Goal: Task Accomplishment & Management: Use online tool/utility

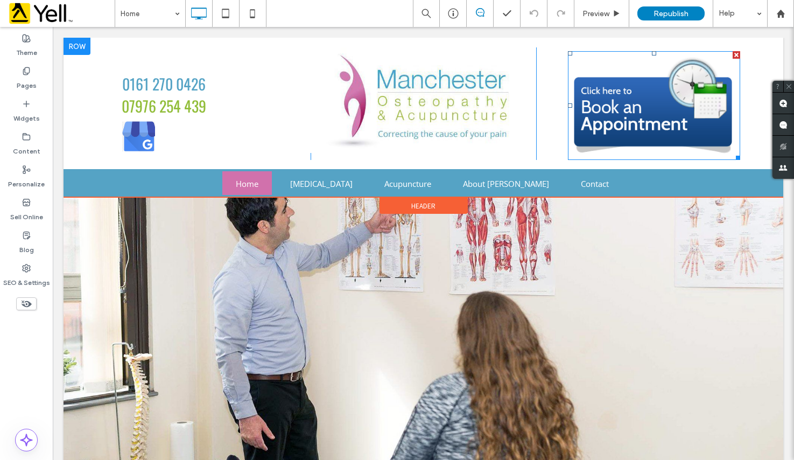
click at [637, 115] on img at bounding box center [654, 105] width 172 height 109
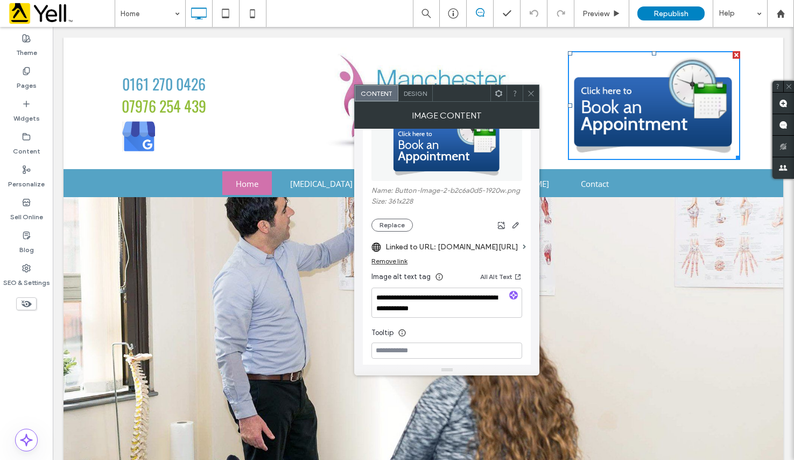
scroll to position [151, 0]
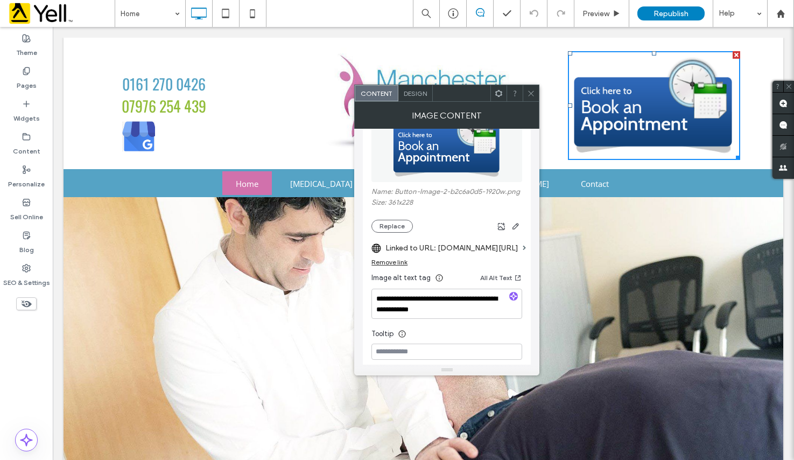
drag, startPoint x: 535, startPoint y: 219, endPoint x: 490, endPoint y: 257, distance: 59.2
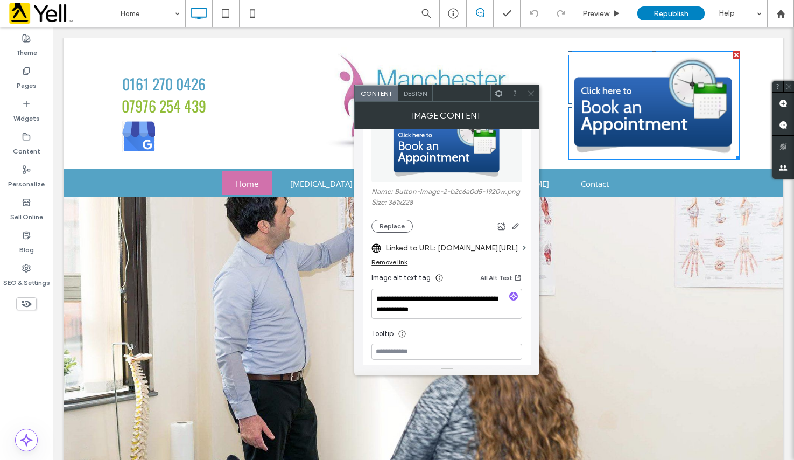
click at [533, 93] on icon at bounding box center [531, 93] width 8 height 8
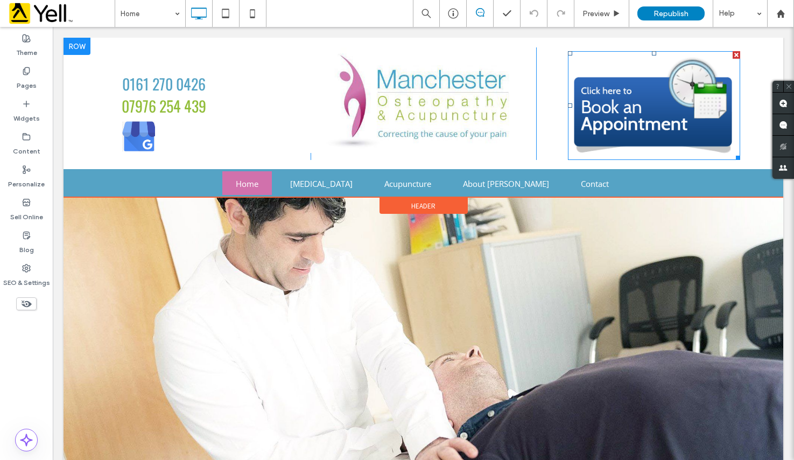
click at [630, 123] on img at bounding box center [654, 105] width 172 height 109
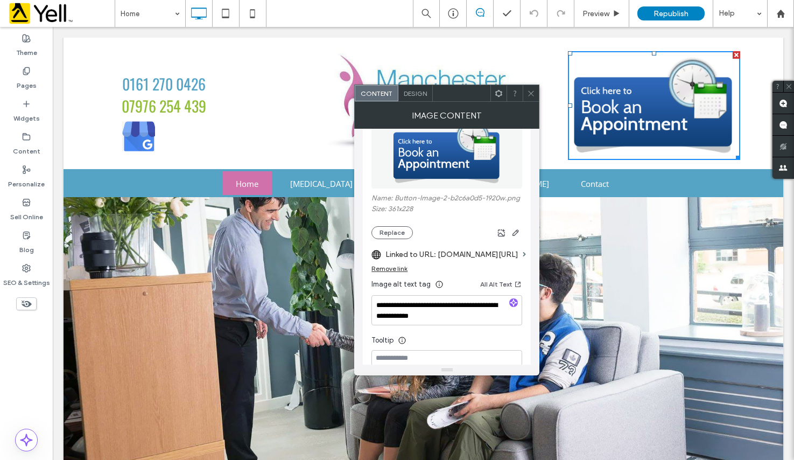
scroll to position [148, 0]
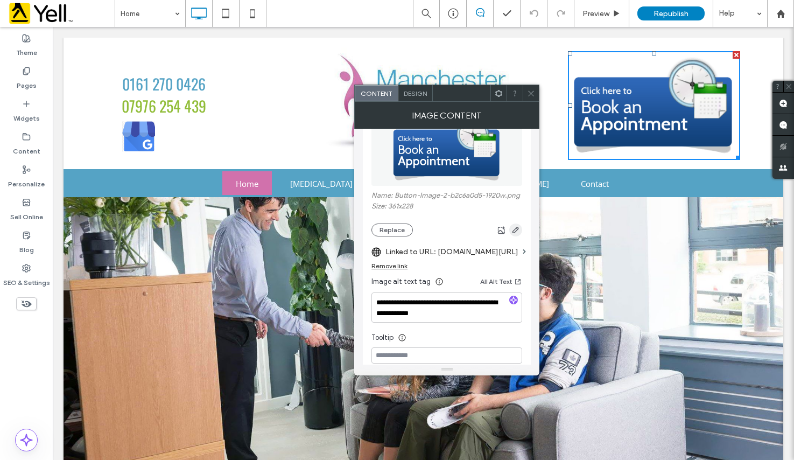
click at [516, 231] on icon "button" at bounding box center [515, 230] width 9 height 9
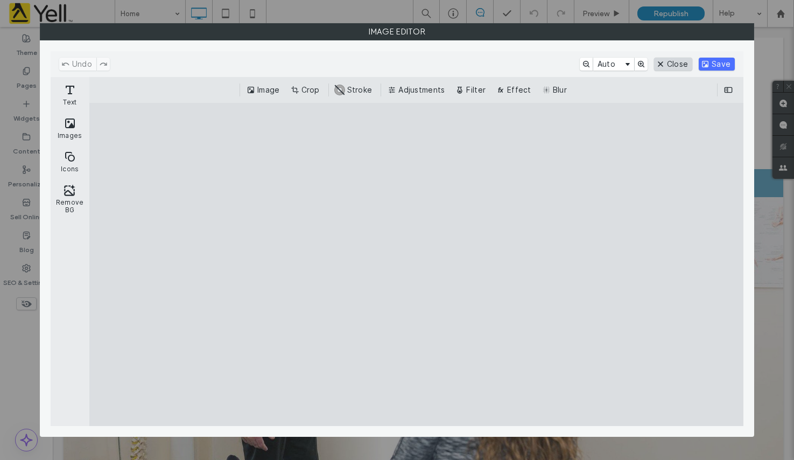
click at [676, 65] on button "Close" at bounding box center [673, 64] width 38 height 13
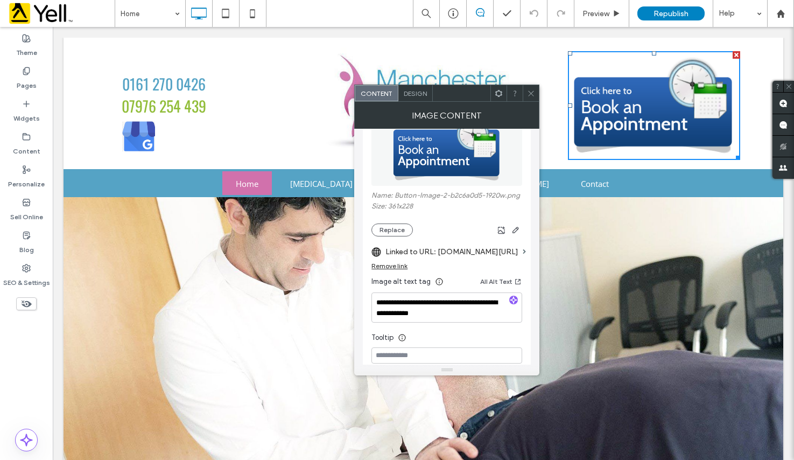
click at [399, 264] on div "Remove link" at bounding box center [389, 266] width 36 height 8
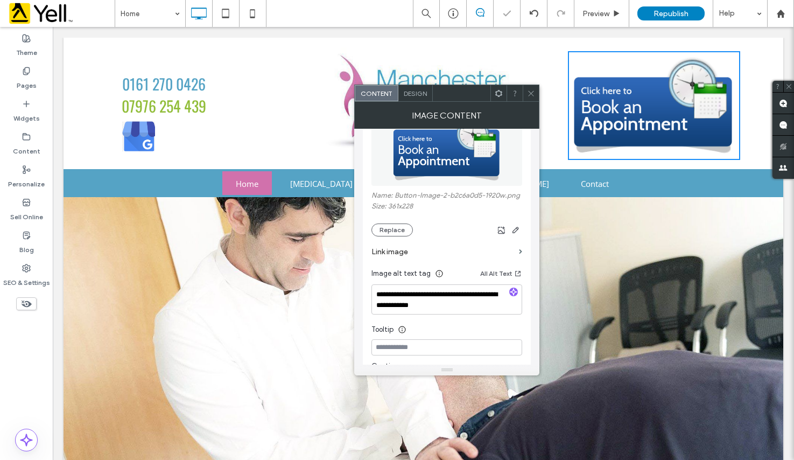
click at [517, 250] on section "Link image" at bounding box center [446, 251] width 151 height 31
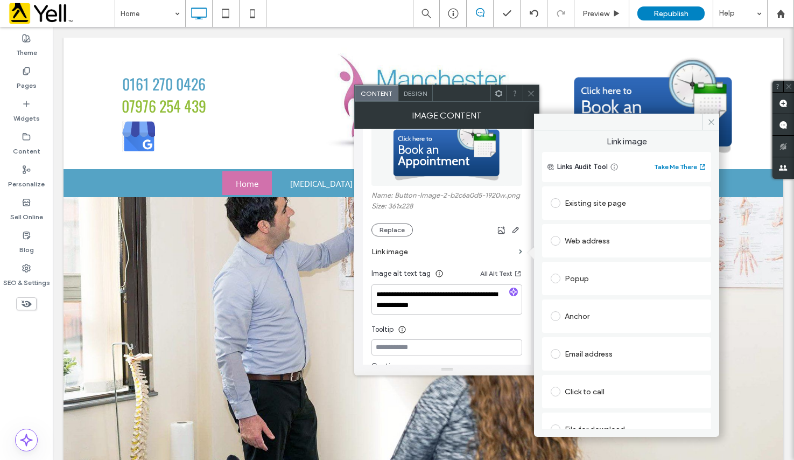
drag, startPoint x: 719, startPoint y: 160, endPoint x: 718, endPoint y: 186, distance: 25.9
click at [676, 186] on div "Link image Links Audit Tool Take Me There Existing site page Web address Popup …" at bounding box center [626, 279] width 185 height 298
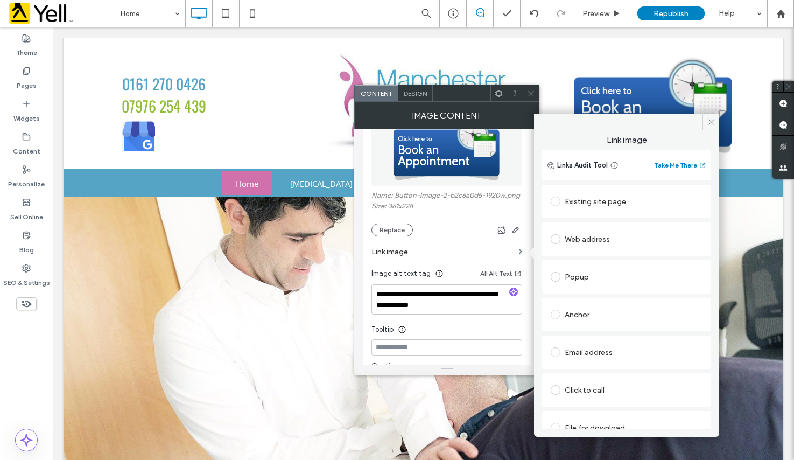
scroll to position [0, 0]
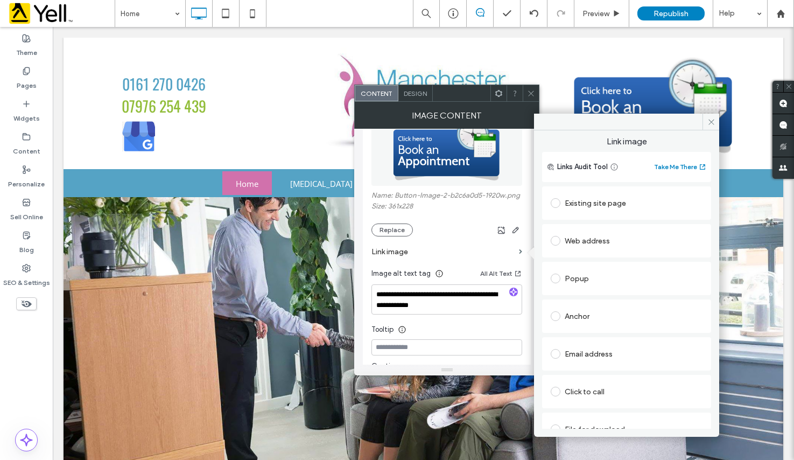
click at [608, 237] on div "Web address" at bounding box center [627, 240] width 152 height 17
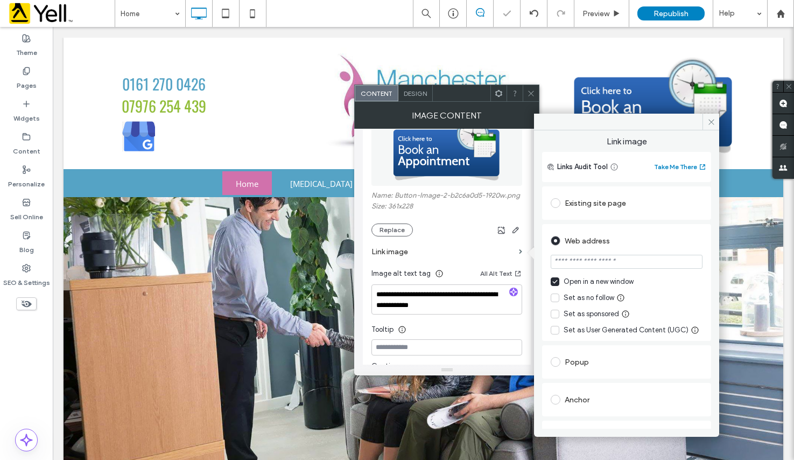
click at [615, 261] on input "url" at bounding box center [627, 262] width 152 height 14
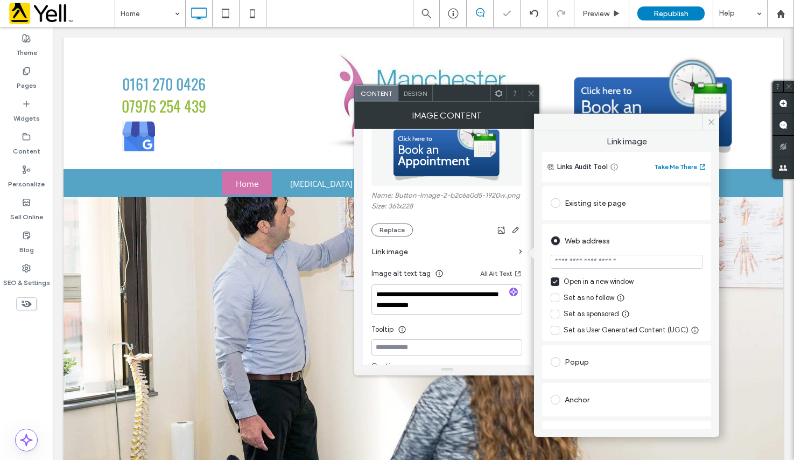
paste input "**********"
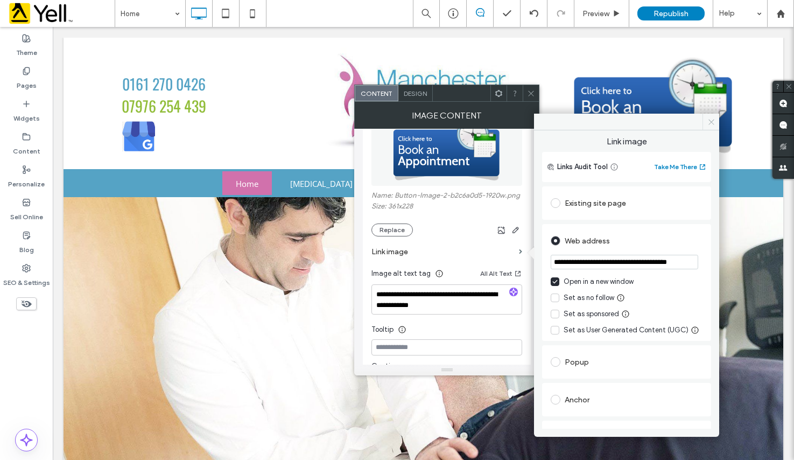
type input "**********"
click at [676, 121] on use at bounding box center [710, 121] width 5 height 5
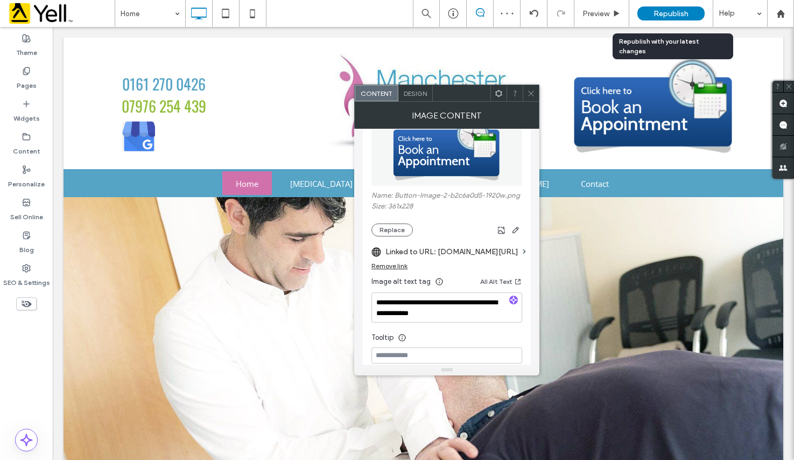
click at [674, 12] on span "Republish" at bounding box center [671, 13] width 35 height 9
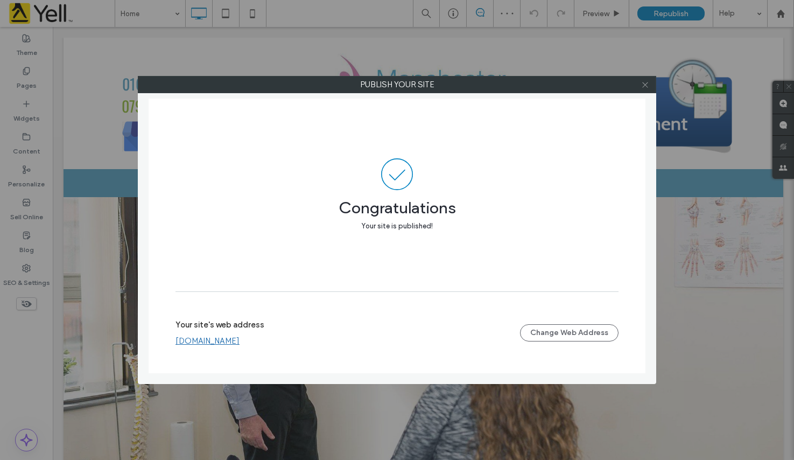
click at [643, 86] on icon at bounding box center [645, 85] width 8 height 8
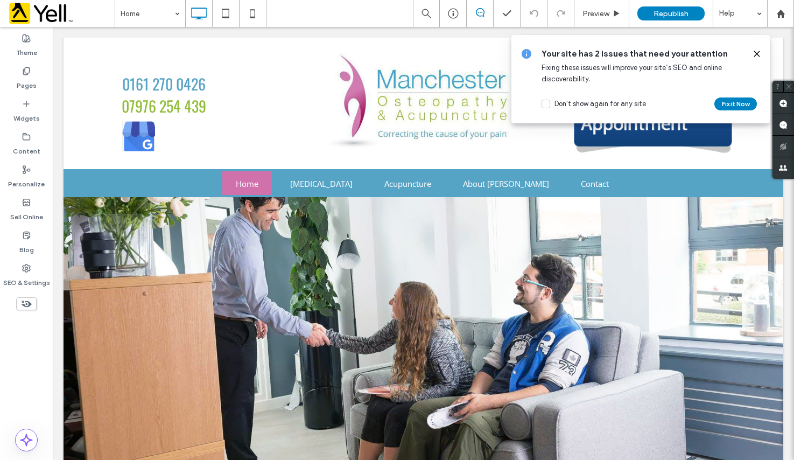
click at [676, 54] on icon at bounding box center [757, 54] width 9 height 9
